Goal: Task Accomplishment & Management: Use online tool/utility

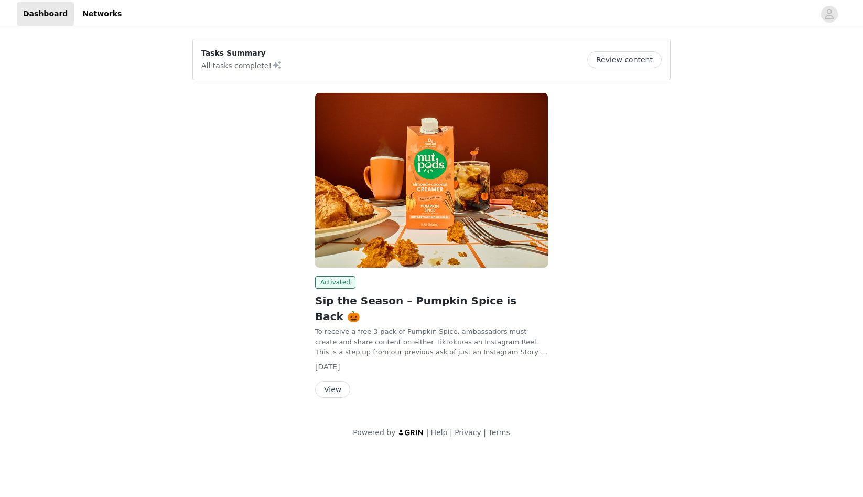
click at [329, 381] on button "View" at bounding box center [332, 389] width 35 height 17
click at [629, 55] on button "Review content" at bounding box center [624, 59] width 74 height 17
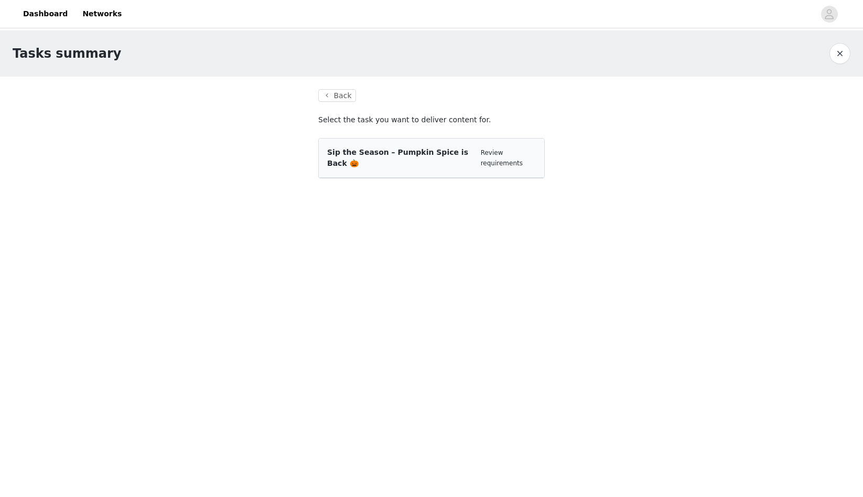
click at [437, 155] on span "Sip the Season – Pumpkin Spice is Back 🎃" at bounding box center [397, 157] width 141 height 19
click at [502, 156] on div "Review requirements" at bounding box center [508, 157] width 55 height 20
click at [495, 167] on div "Review requirements" at bounding box center [508, 157] width 55 height 20
click at [385, 168] on div "Sip the Season – Pumpkin Spice is Back 🎃" at bounding box center [399, 158] width 145 height 22
click at [336, 93] on button "Back" at bounding box center [337, 95] width 38 height 13
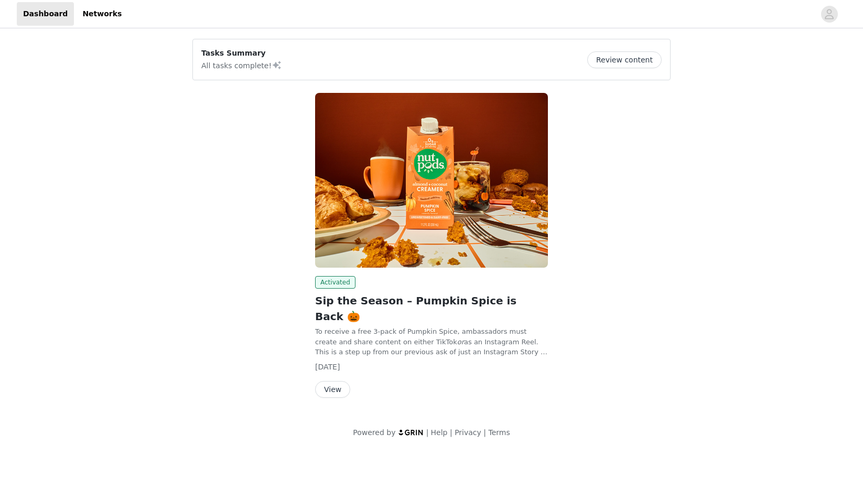
click at [329, 381] on button "View" at bounding box center [332, 389] width 35 height 17
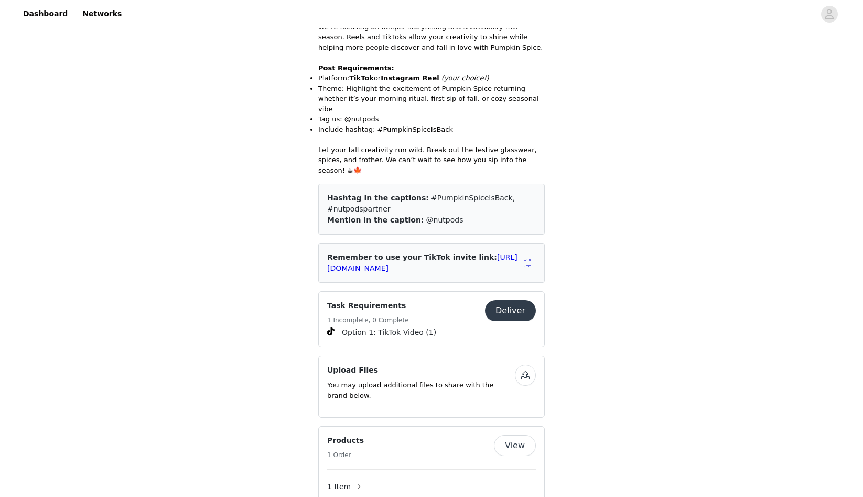
scroll to position [477, 0]
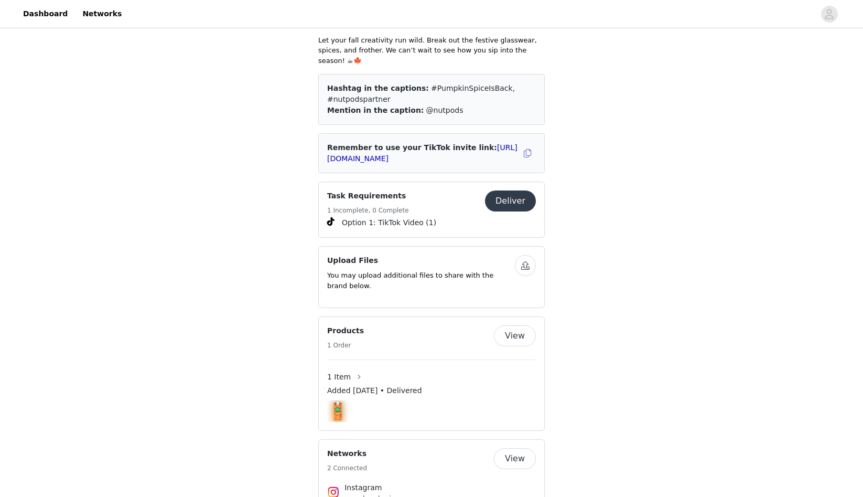
click at [514, 190] on button "Deliver" at bounding box center [510, 200] width 51 height 21
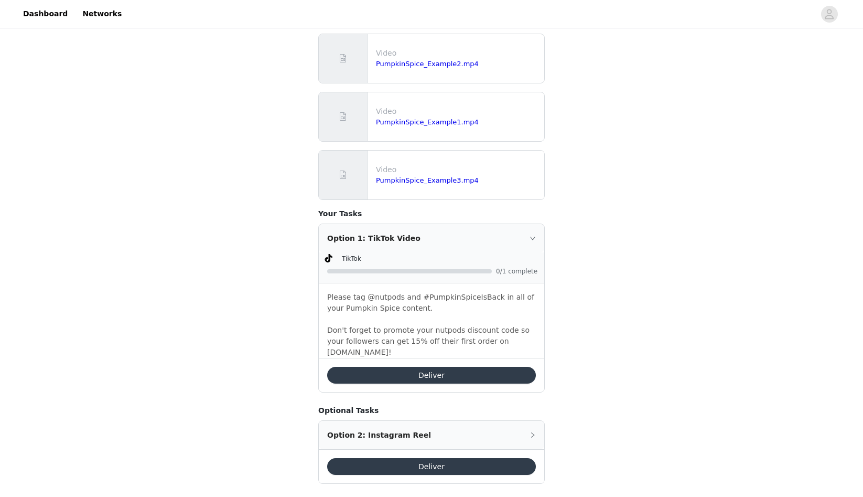
scroll to position [303, 0]
click at [412, 366] on button "Deliver" at bounding box center [431, 374] width 209 height 17
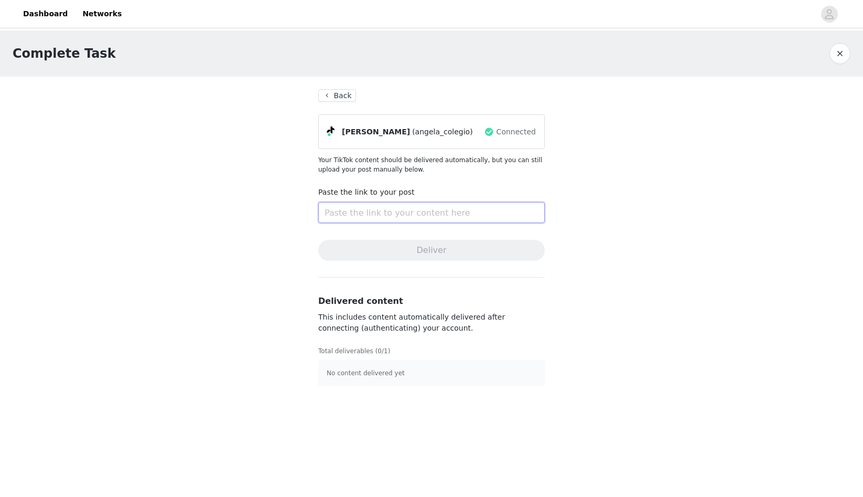
click at [376, 214] on input "text" at bounding box center [431, 212] width 226 height 21
paste input "https://www.tiktok.com/@angela_colegio/video/7555950917653204279"
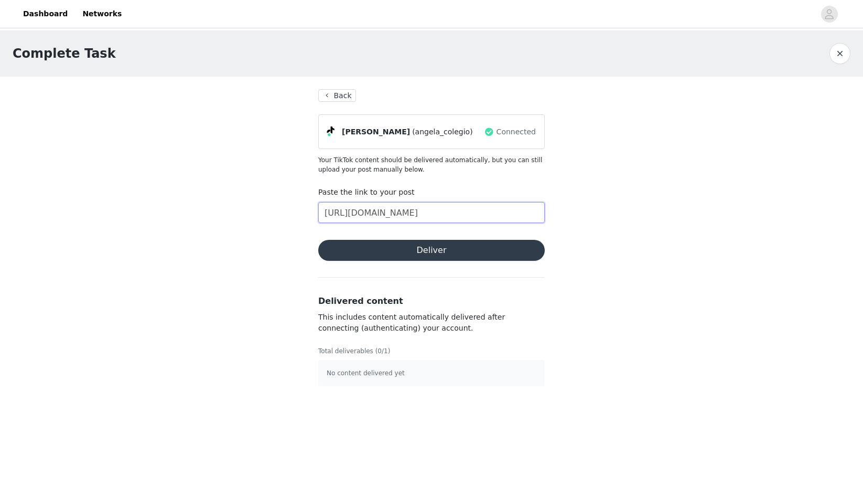
type input "https://www.tiktok.com/@angela_colegio/video/7555950917653204279"
click at [383, 258] on button "Deliver" at bounding box center [431, 250] width 226 height 21
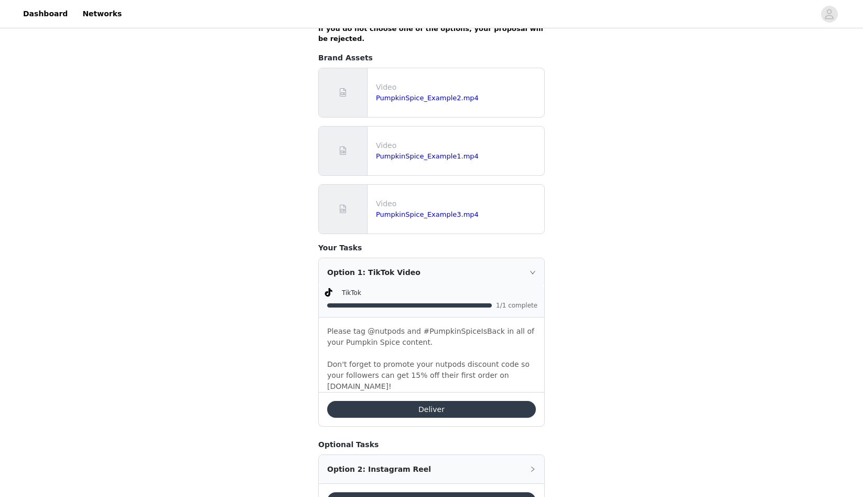
scroll to position [265, 0]
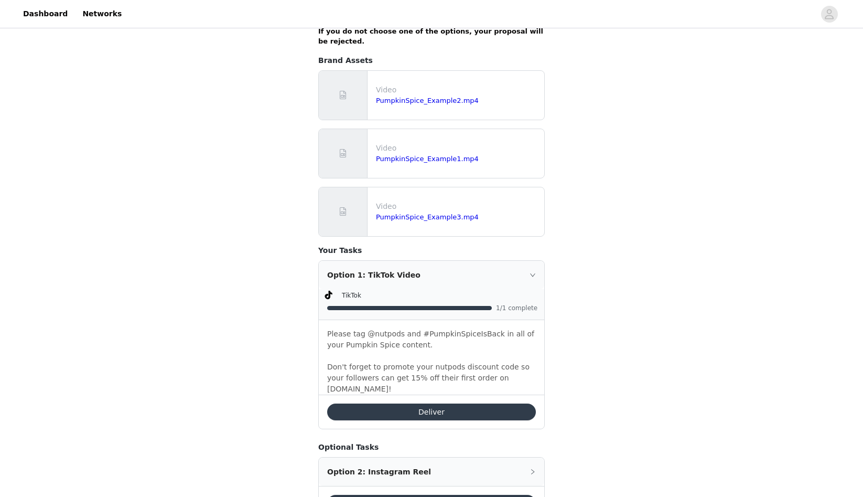
click at [405, 356] on p at bounding box center [431, 355] width 209 height 11
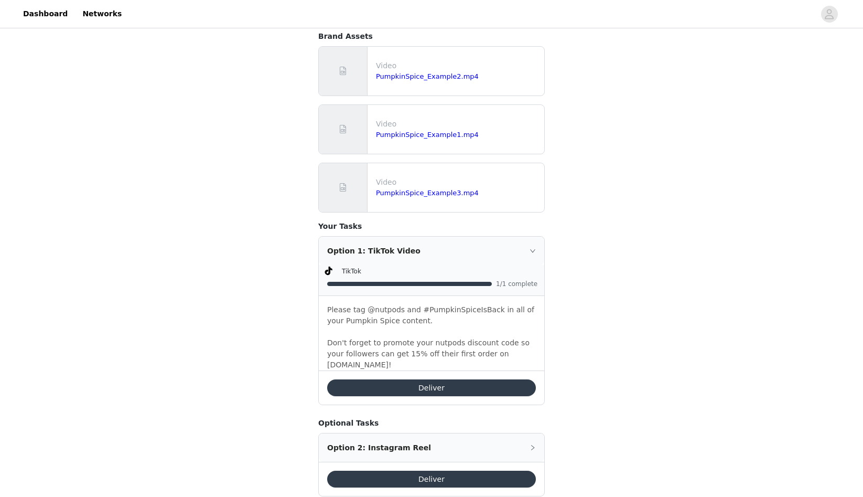
scroll to position [292, 0]
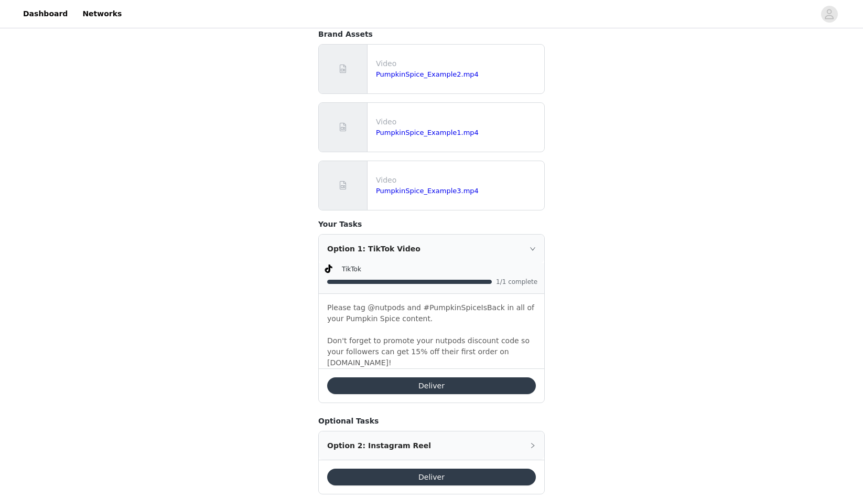
click at [409, 341] on p "Don't forget to promote your nutpods discount code so your followers can get 15…" at bounding box center [431, 351] width 209 height 33
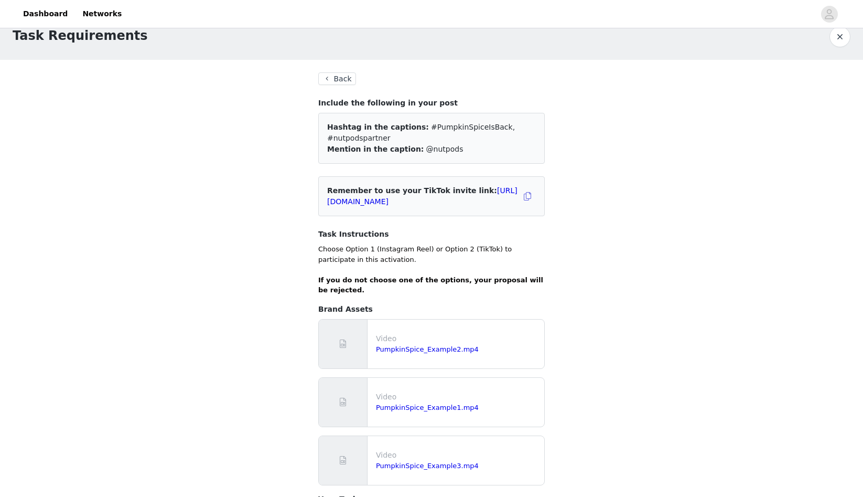
scroll to position [0, 0]
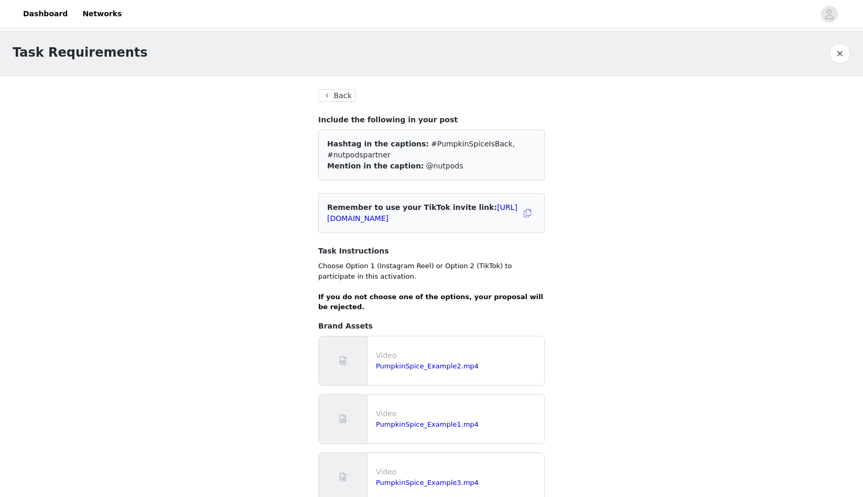
click at [328, 94] on button "Back" at bounding box center [337, 95] width 38 height 13
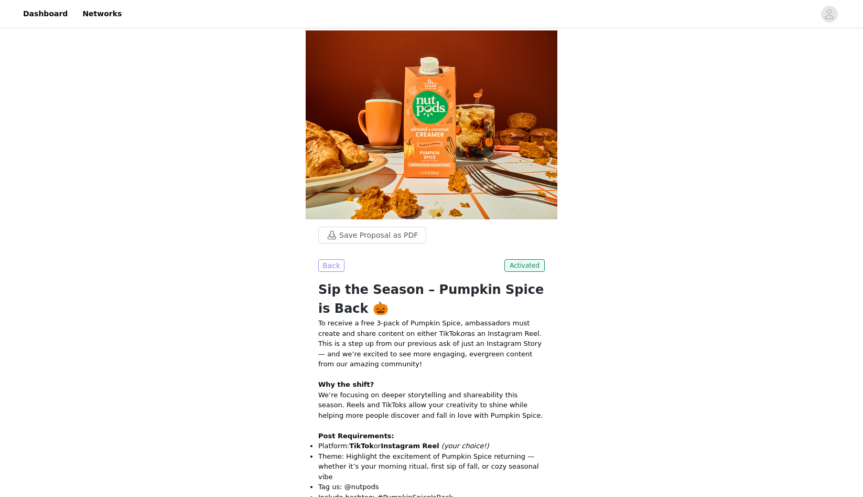
click at [328, 264] on button "Back" at bounding box center [331, 265] width 26 height 13
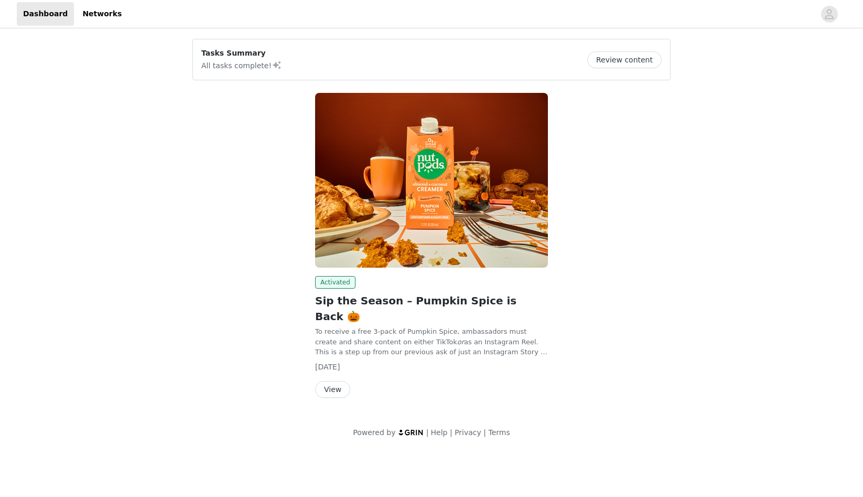
click at [612, 67] on button "Review content" at bounding box center [624, 59] width 74 height 17
